Goal: Ask a question

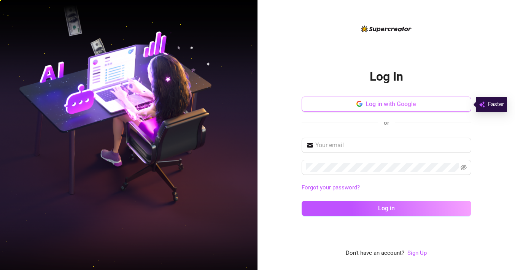
click at [361, 109] on button "Log in with Google" at bounding box center [387, 104] width 170 height 15
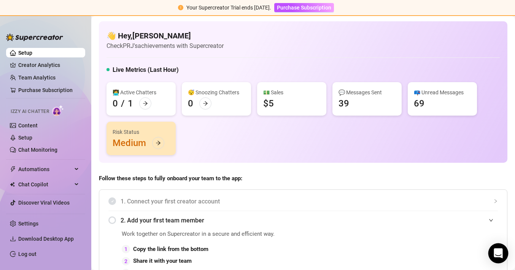
click at [500, 255] on icon "Open Intercom Messenger" at bounding box center [498, 253] width 9 height 10
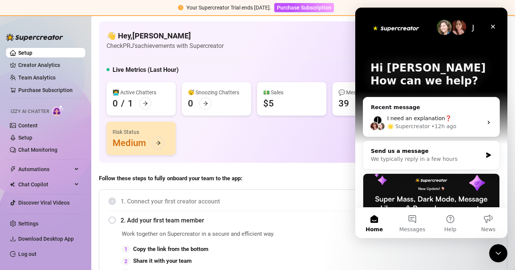
click at [408, 153] on div "Send us a message" at bounding box center [426, 151] width 111 height 8
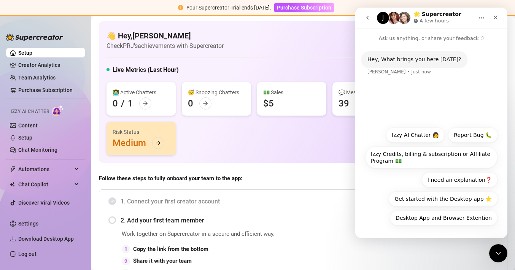
click at [408, 80] on div "Hey, What brings you here [DATE]? [PERSON_NAME] • Just now" at bounding box center [431, 67] width 140 height 33
click at [462, 181] on button "I need an explanation❓" at bounding box center [460, 179] width 76 height 15
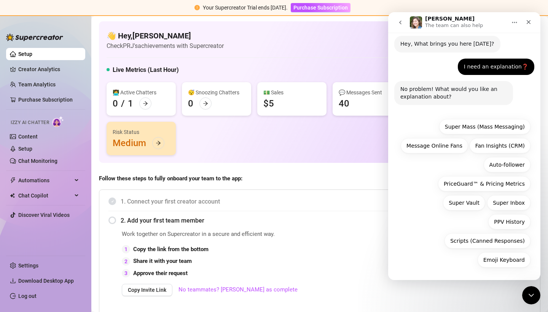
scroll to position [19, 0]
click at [397, 23] on icon "go back" at bounding box center [400, 22] width 6 height 6
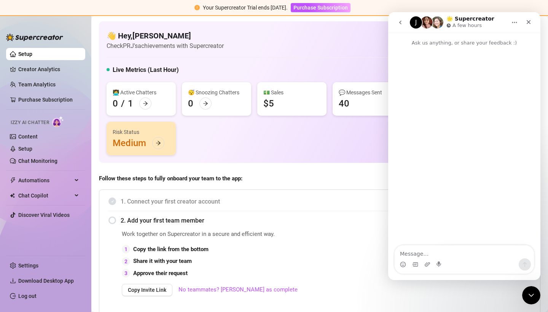
scroll to position [0, 0]
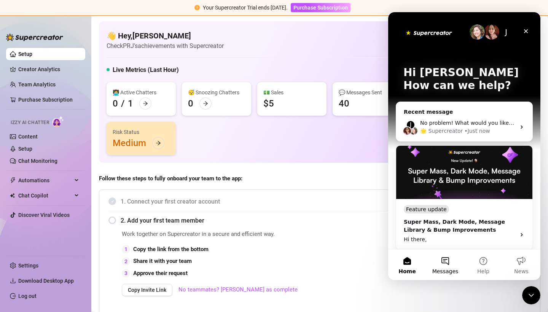
click at [452, 269] on span "Messages" at bounding box center [445, 271] width 26 height 5
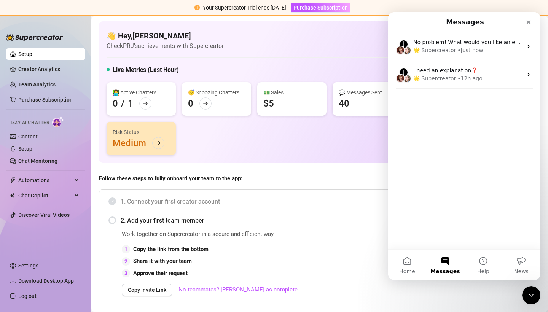
click at [466, 213] on div "J No problem! What would you like an explanation about? 🌟 Supercreator • Just n…" at bounding box center [464, 140] width 152 height 217
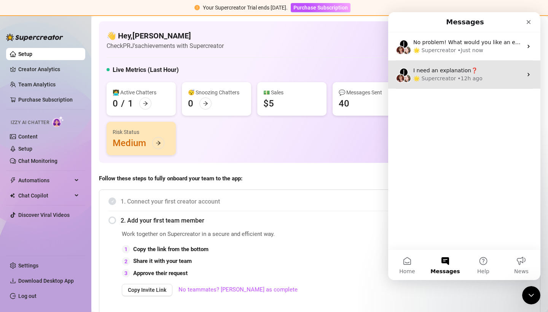
click at [474, 75] on div "• 12h ago" at bounding box center [469, 79] width 25 height 8
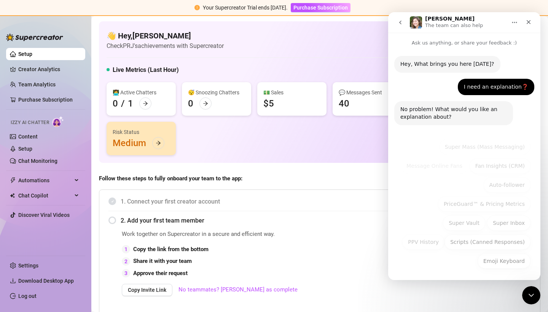
scroll to position [19, 0]
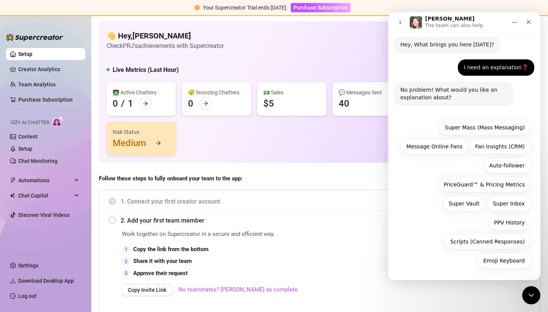
click at [401, 23] on icon "go back" at bounding box center [400, 22] width 6 height 6
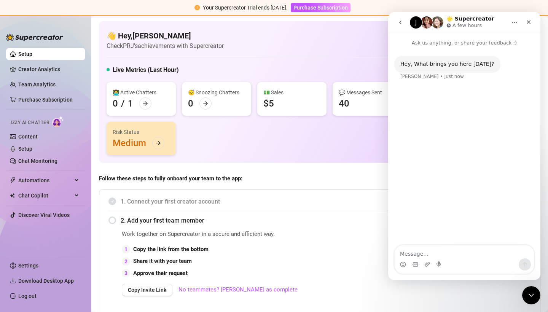
scroll to position [0, 0]
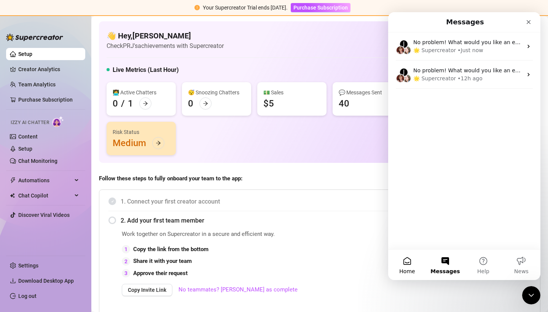
click at [408, 258] on button "Home" at bounding box center [407, 265] width 38 height 30
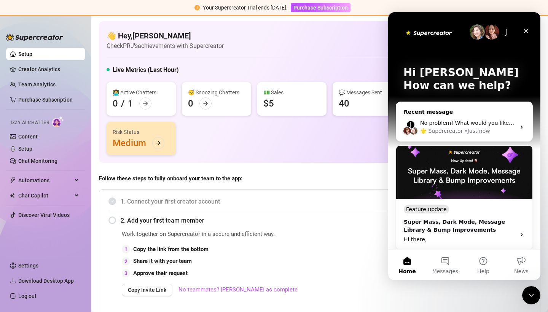
click at [464, 129] on div "• Just now" at bounding box center [476, 131] width 25 height 8
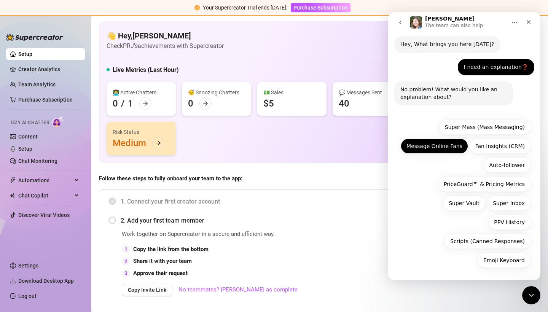
scroll to position [19, 0]
